Goal: Find specific page/section: Find specific page/section

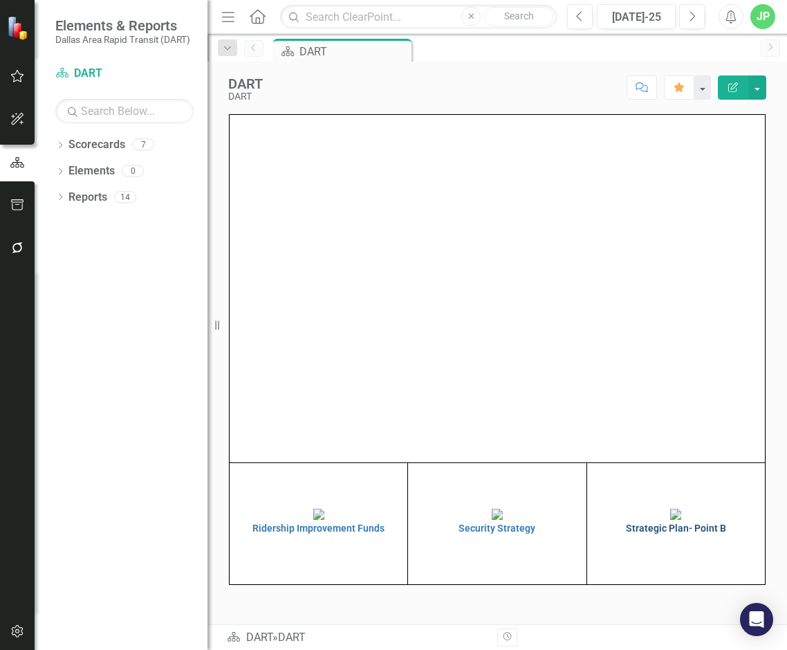
click at [644, 533] on h4 "Strategic Plan- Point B" at bounding box center [676, 528] width 171 height 10
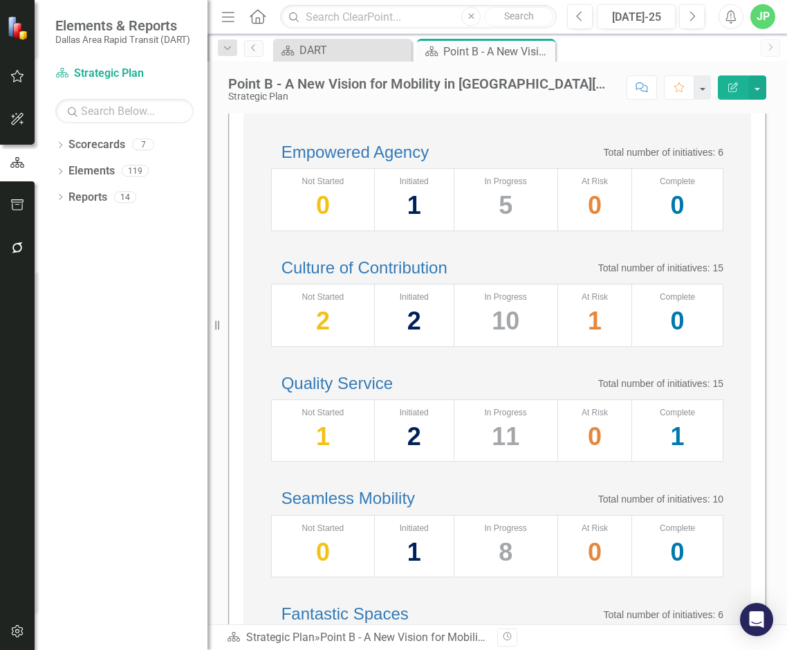
scroll to position [208, 0]
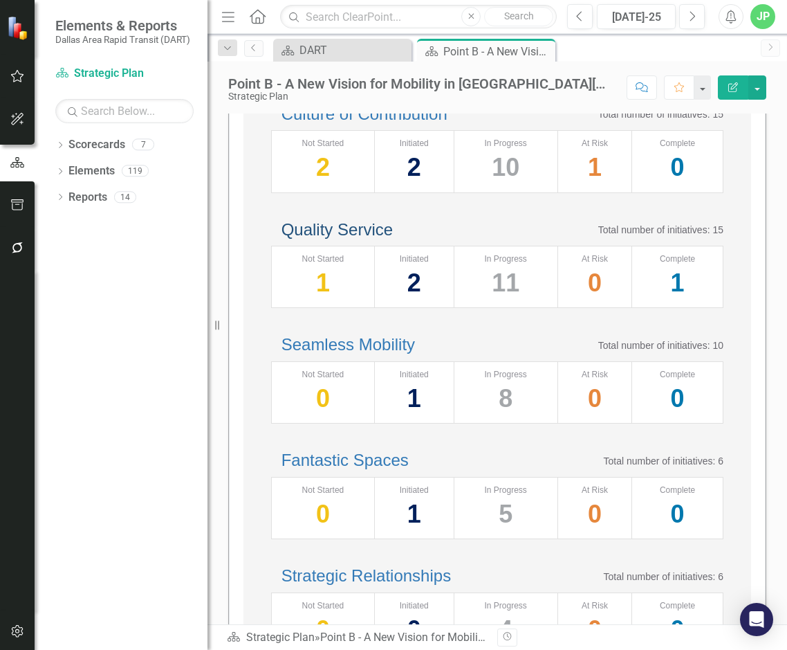
click at [393, 239] on link "Quality Service" at bounding box center [337, 229] width 111 height 19
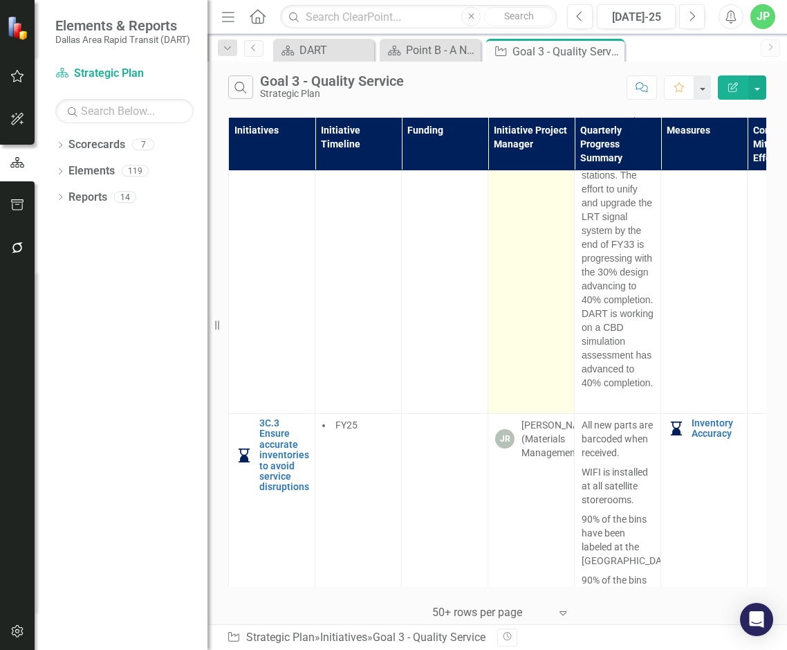
scroll to position [3182, 0]
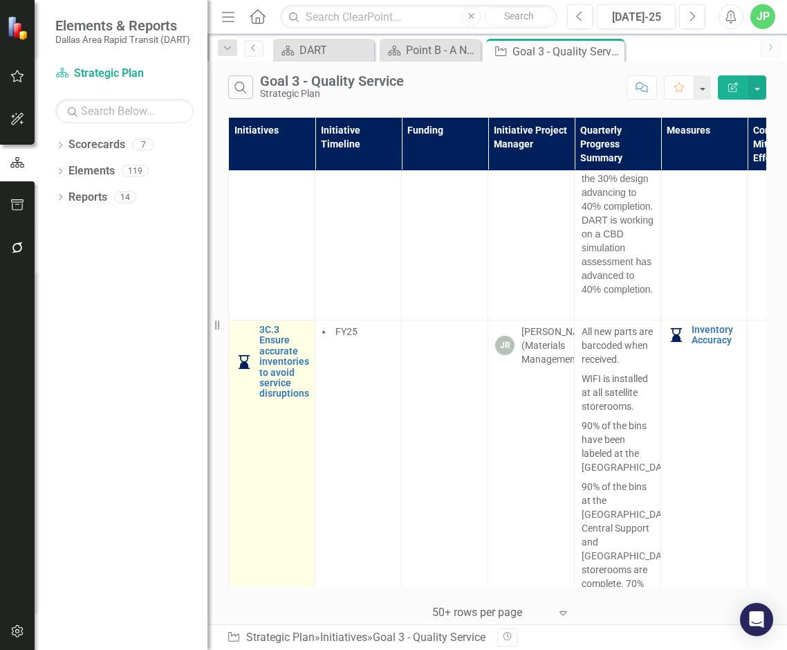
click at [246, 370] on img at bounding box center [244, 361] width 17 height 17
click at [268, 399] on link "3C.3 Ensure accurate inventories to avoid service disruptions" at bounding box center [284, 361] width 50 height 75
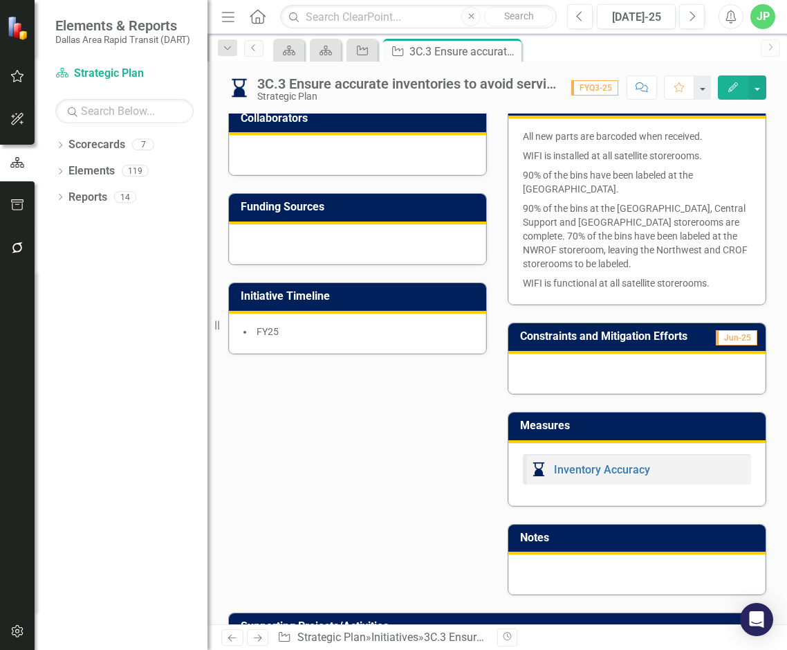
scroll to position [109, 0]
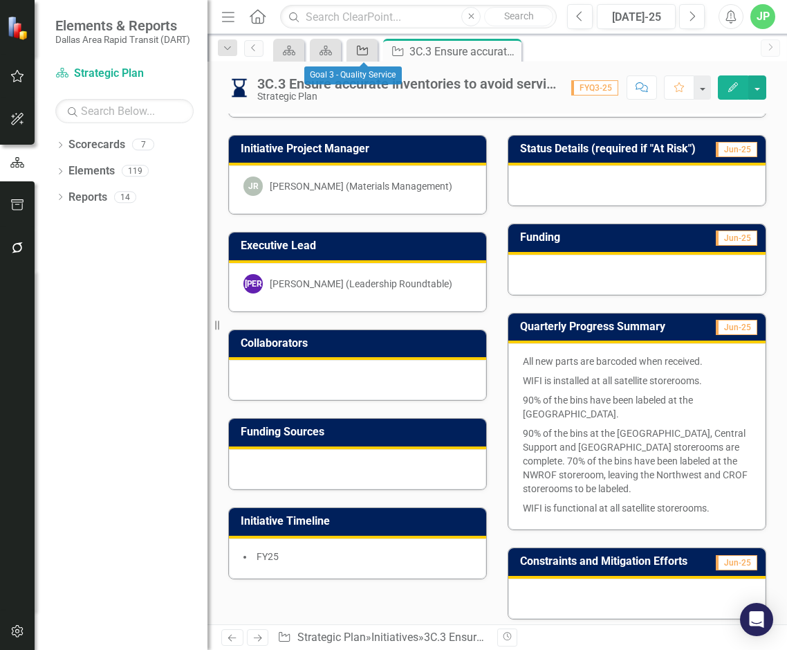
click at [362, 48] on icon "Initiative" at bounding box center [363, 50] width 14 height 11
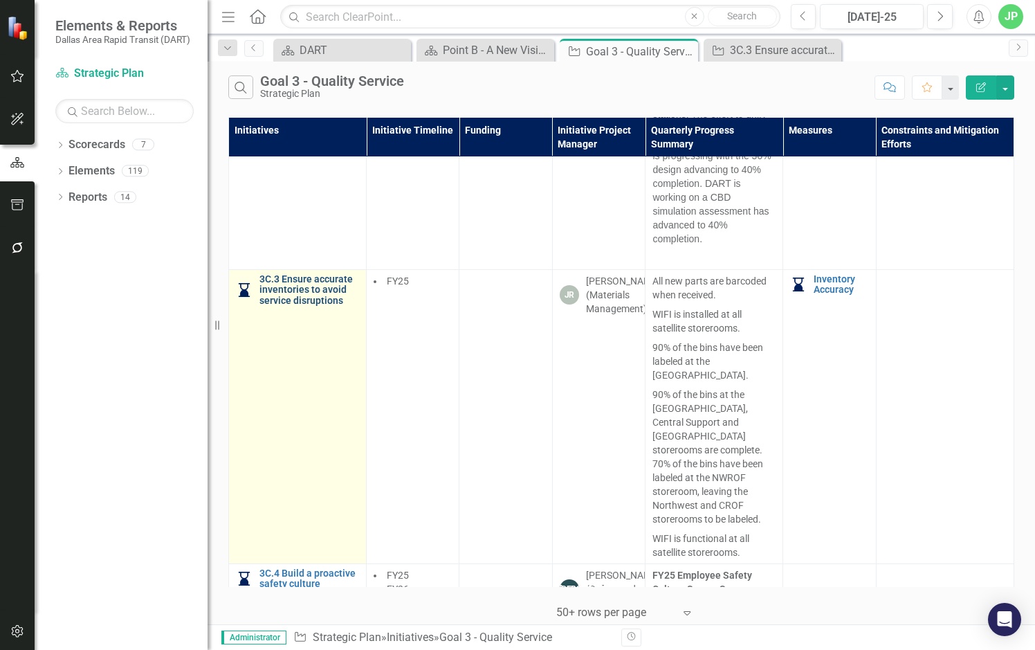
scroll to position [1937, 0]
